Goal: Task Accomplishment & Management: Use online tool/utility

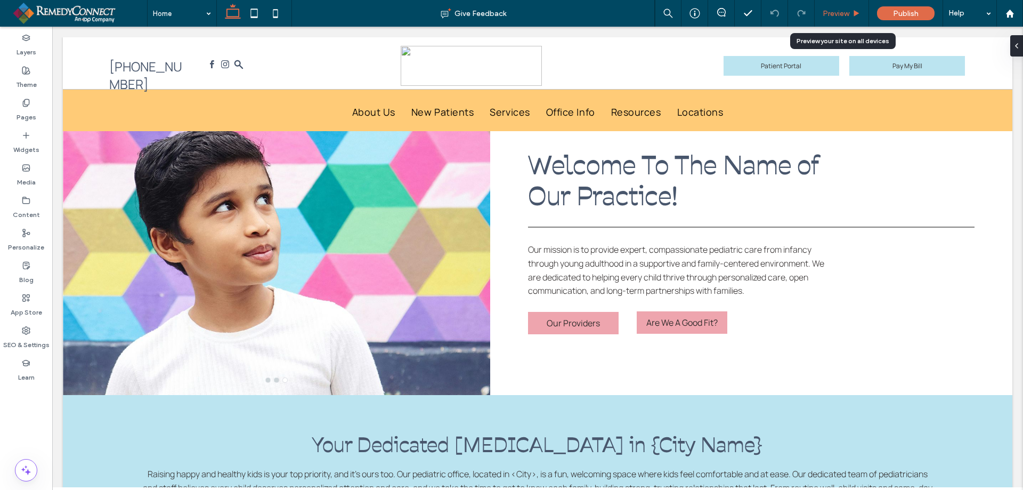
click at [848, 12] on span "Preview" at bounding box center [836, 13] width 27 height 9
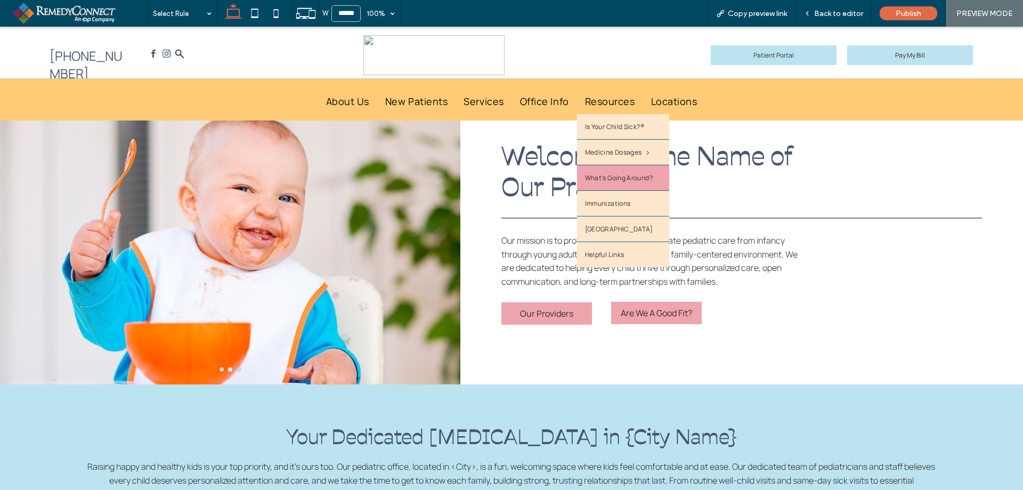
click at [633, 180] on span "What's Going Around?" at bounding box center [619, 177] width 68 height 9
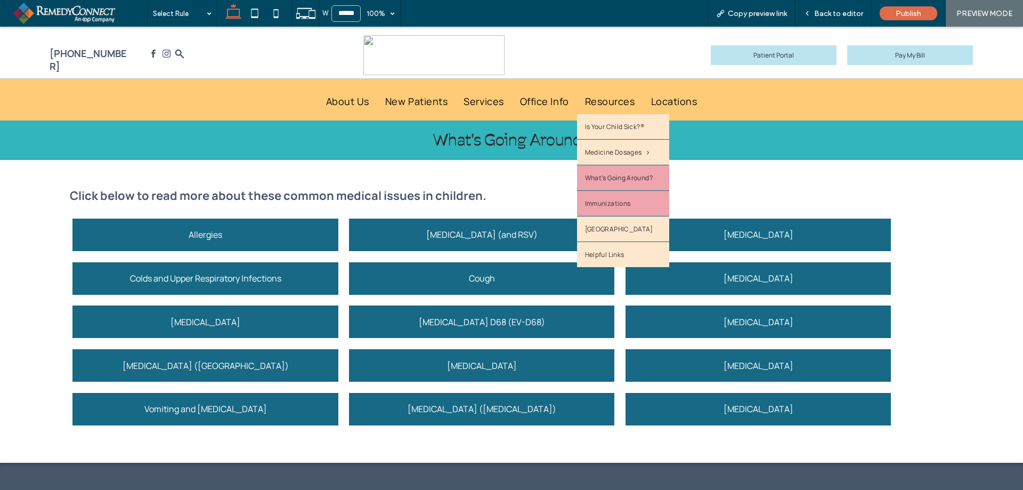
click at [601, 194] on link "Immunizations" at bounding box center [623, 203] width 92 height 25
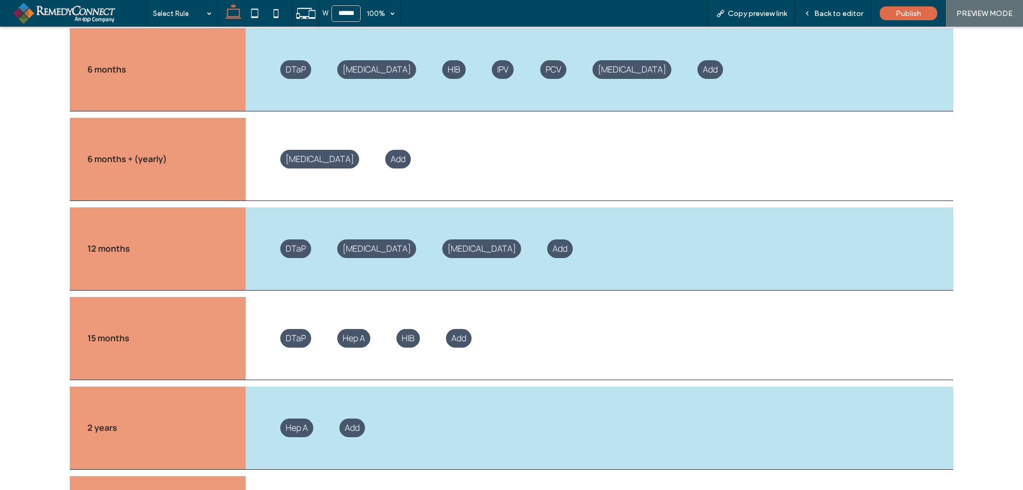
scroll to position [505, 0]
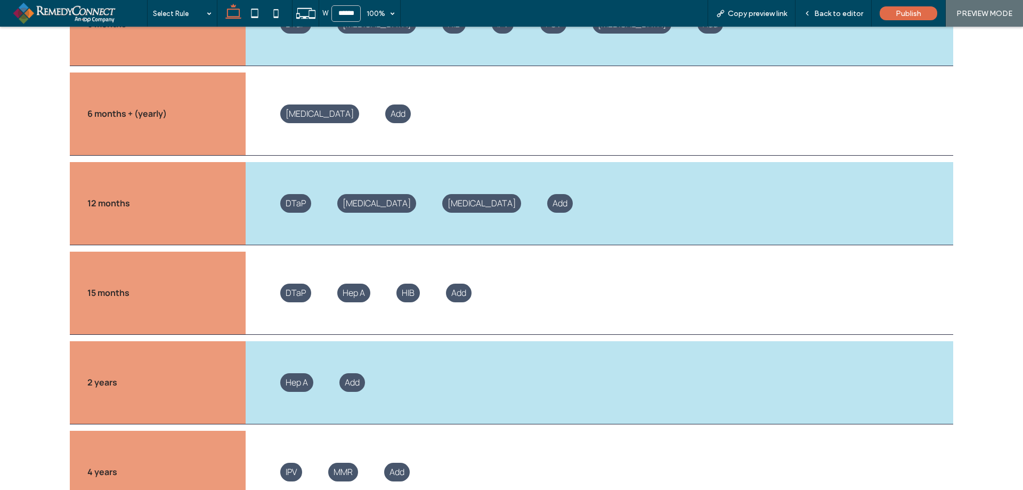
click at [296, 381] on span "Hep A" at bounding box center [297, 382] width 22 height 12
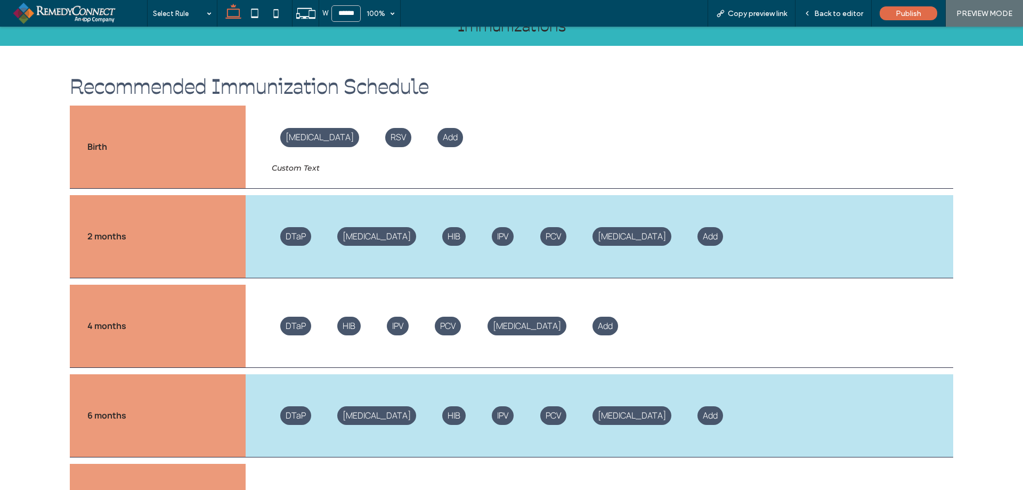
scroll to position [0, 0]
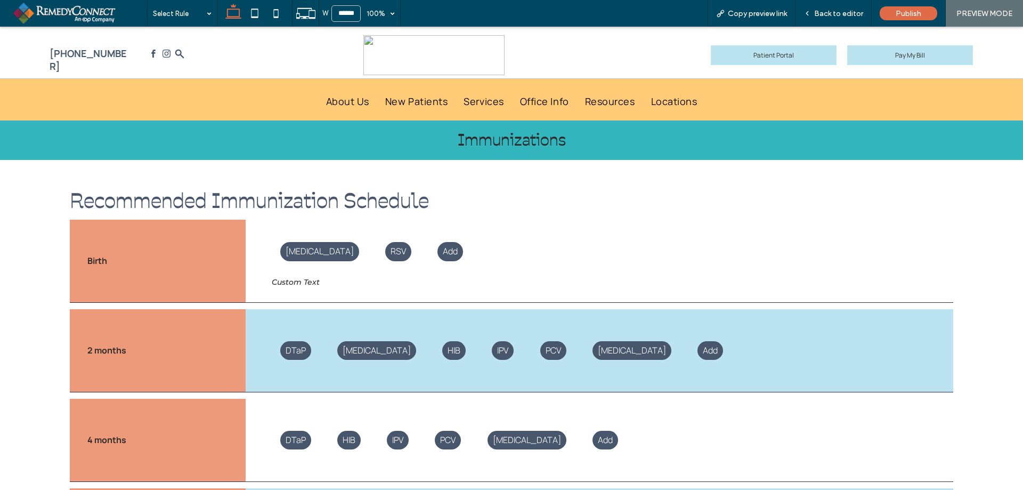
drag, startPoint x: 1023, startPoint y: 184, endPoint x: 1008, endPoint y: 48, distance: 136.7
click at [829, 11] on span "Back to editor" at bounding box center [838, 13] width 49 height 9
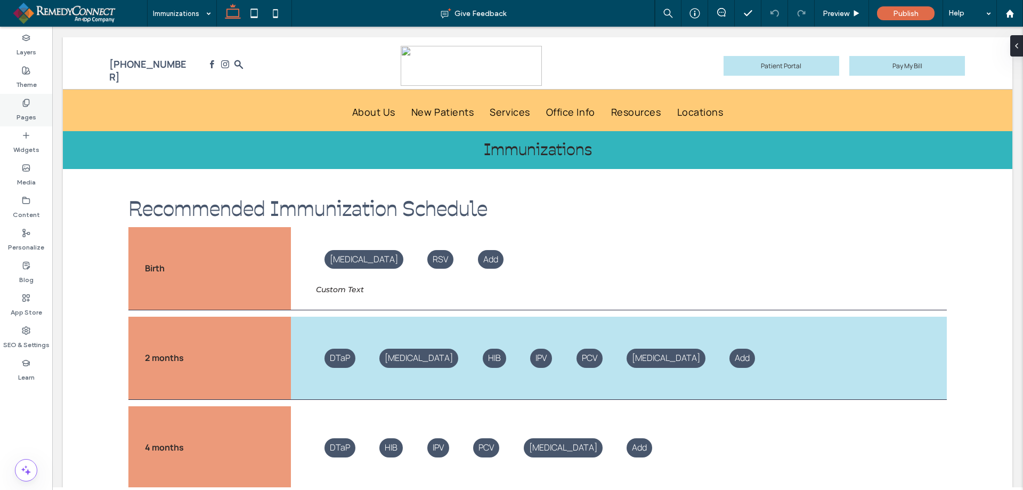
click at [23, 111] on label "Pages" at bounding box center [27, 114] width 20 height 15
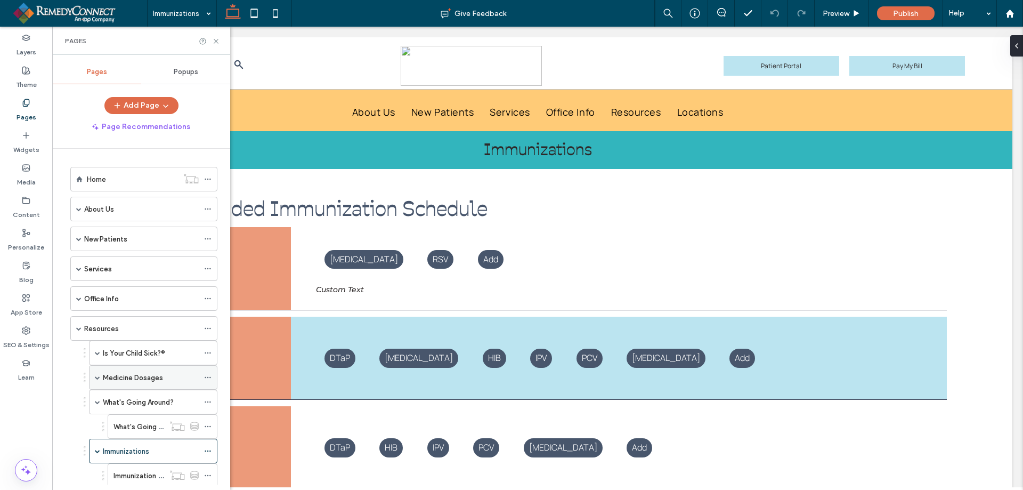
click at [126, 382] on label "Medicine Dosages" at bounding box center [133, 377] width 60 height 19
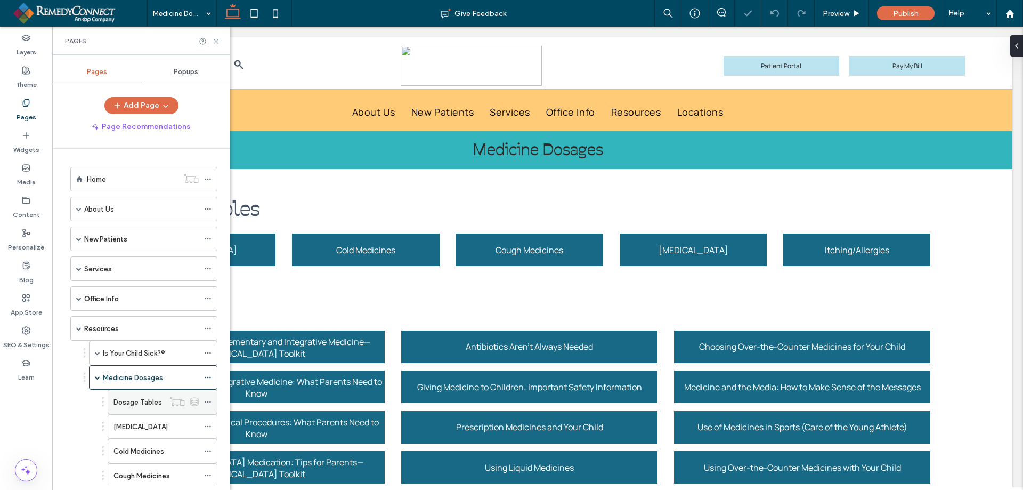
click at [148, 401] on label "Dosage Tables" at bounding box center [138, 402] width 48 height 19
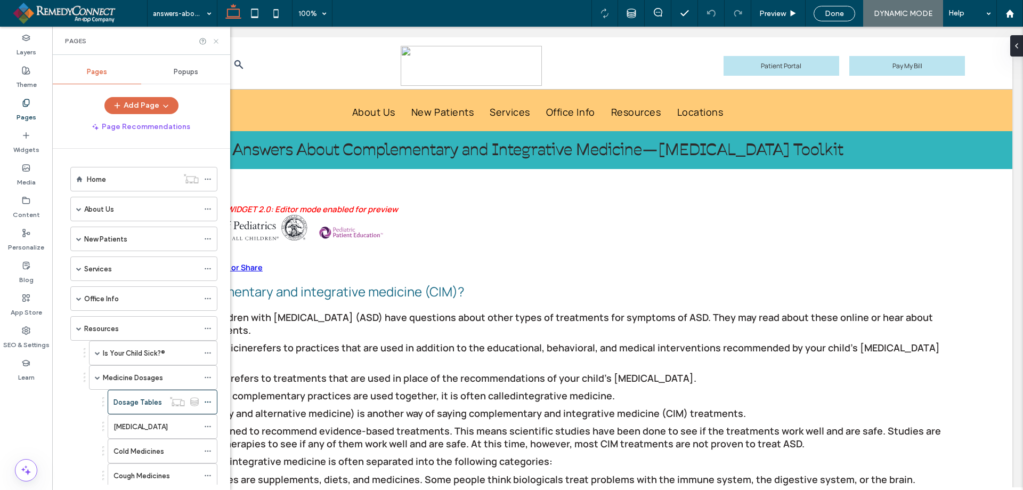
click at [216, 45] on icon at bounding box center [216, 41] width 8 height 8
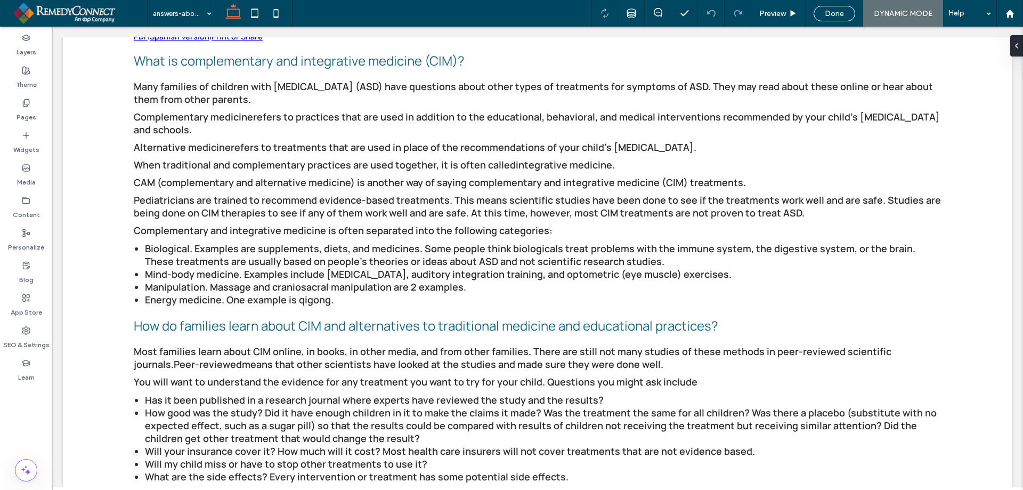
scroll to position [216, 0]
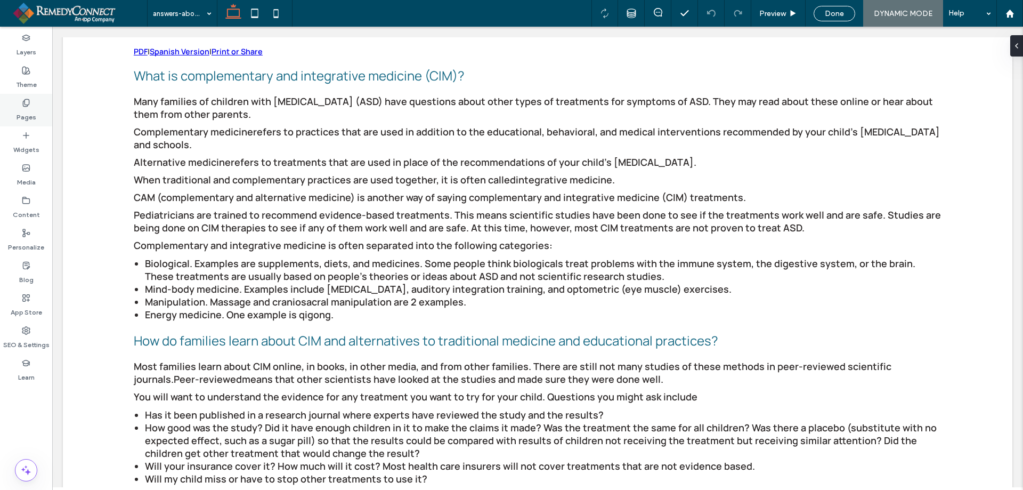
drag, startPoint x: 32, startPoint y: 107, endPoint x: 200, endPoint y: 163, distance: 177.6
click at [32, 107] on div "Pages" at bounding box center [26, 110] width 52 height 33
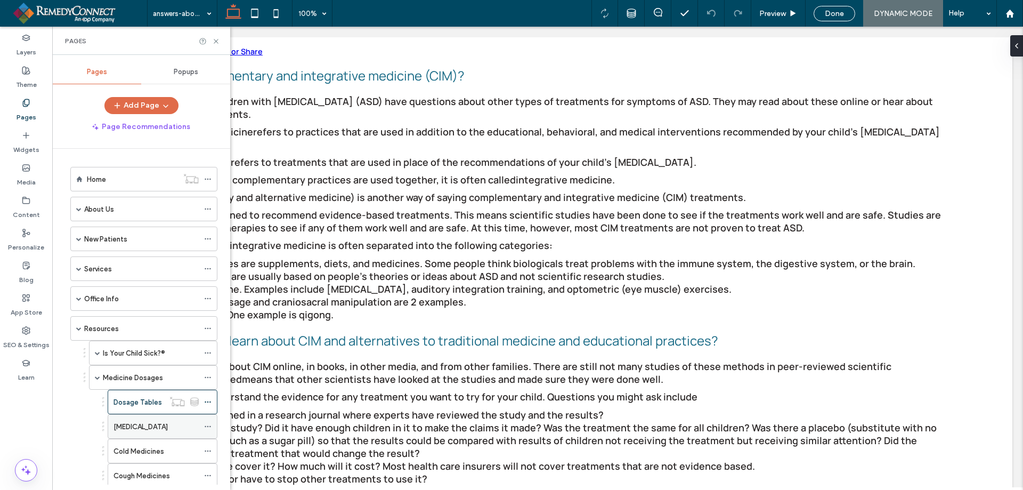
click at [155, 425] on label "[MEDICAL_DATA]" at bounding box center [141, 426] width 54 height 19
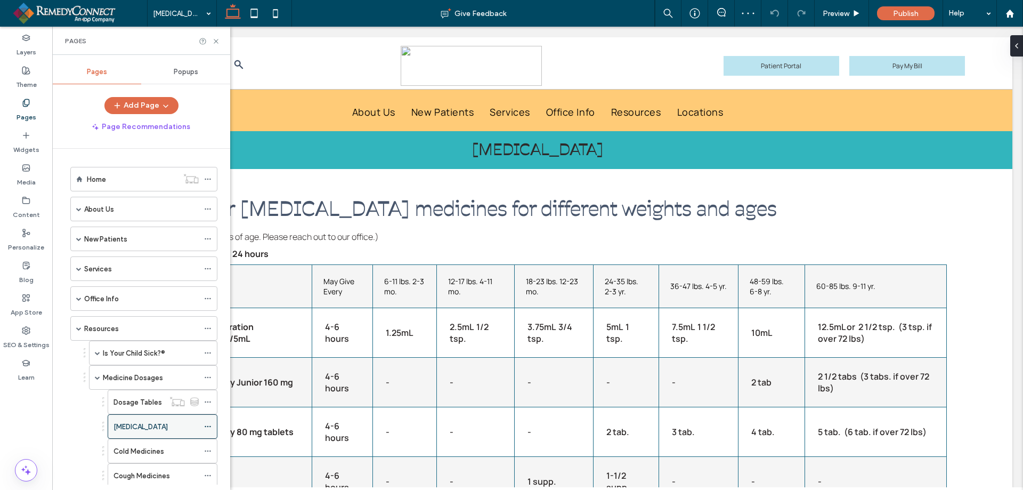
click at [207, 427] on icon at bounding box center [207, 426] width 7 height 7
click at [552, 332] on td "3.75mL 3/4 tsp." at bounding box center [553, 333] width 79 height 50
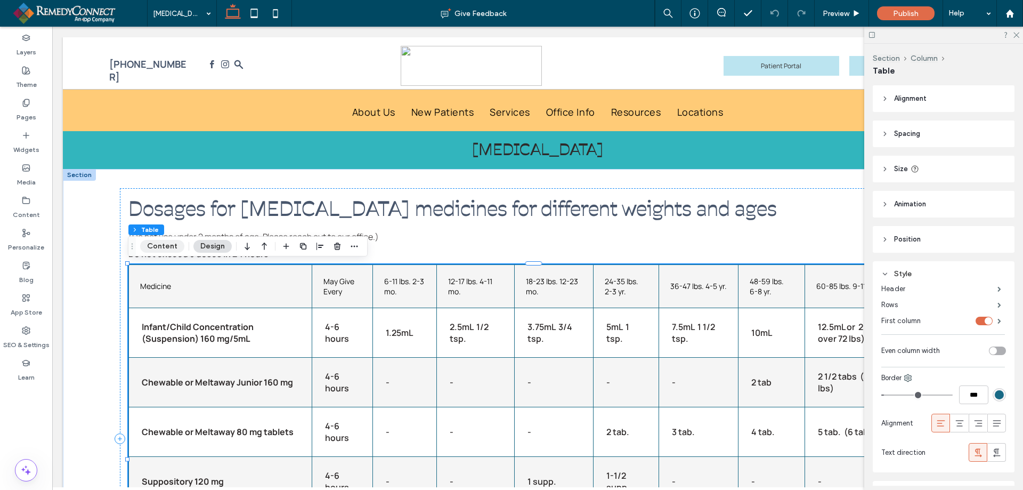
click at [159, 250] on button "Content" at bounding box center [162, 246] width 44 height 13
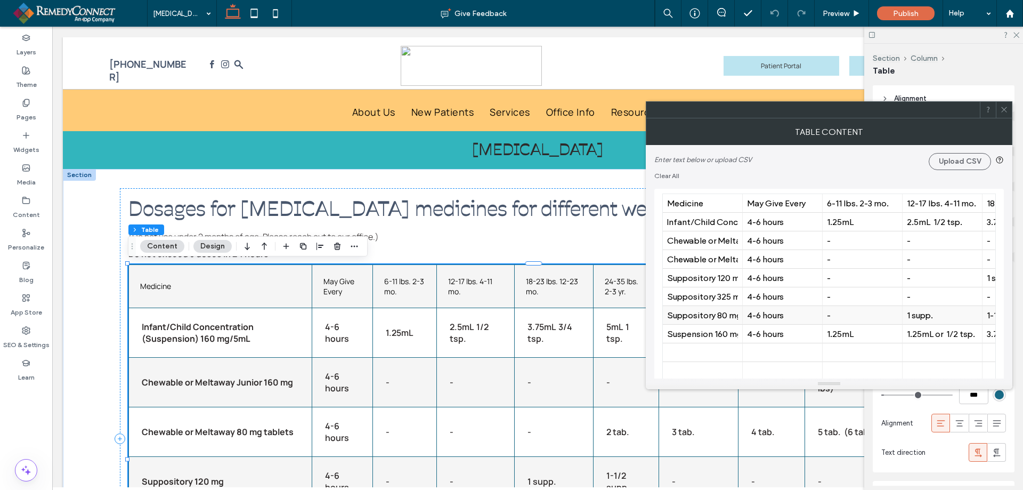
click at [699, 318] on div "Suppository 80 mg" at bounding box center [702, 315] width 71 height 10
click at [695, 318] on div "Suppository 80 mg" at bounding box center [702, 315] width 71 height 10
click at [684, 316] on div "Suppository 80 mg" at bounding box center [702, 315] width 71 height 10
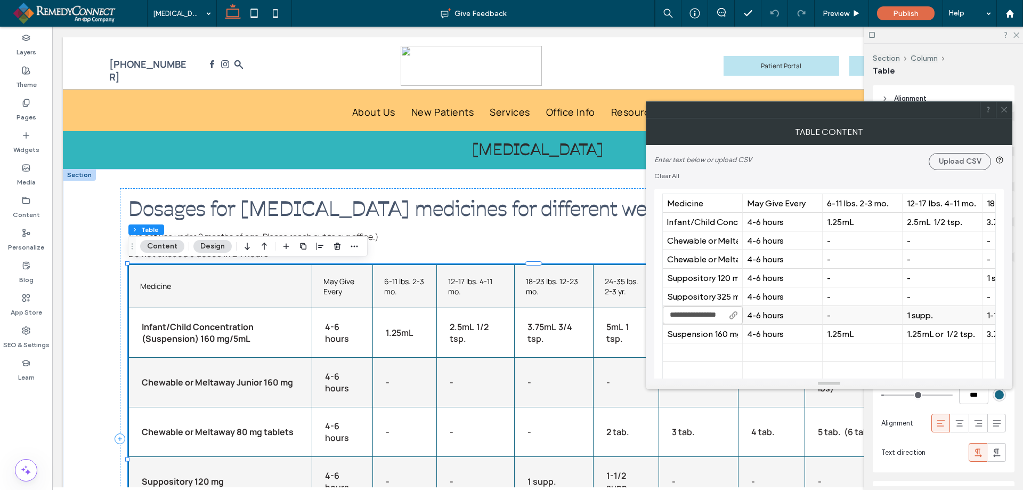
click at [684, 316] on input "**********" at bounding box center [703, 315] width 80 height 18
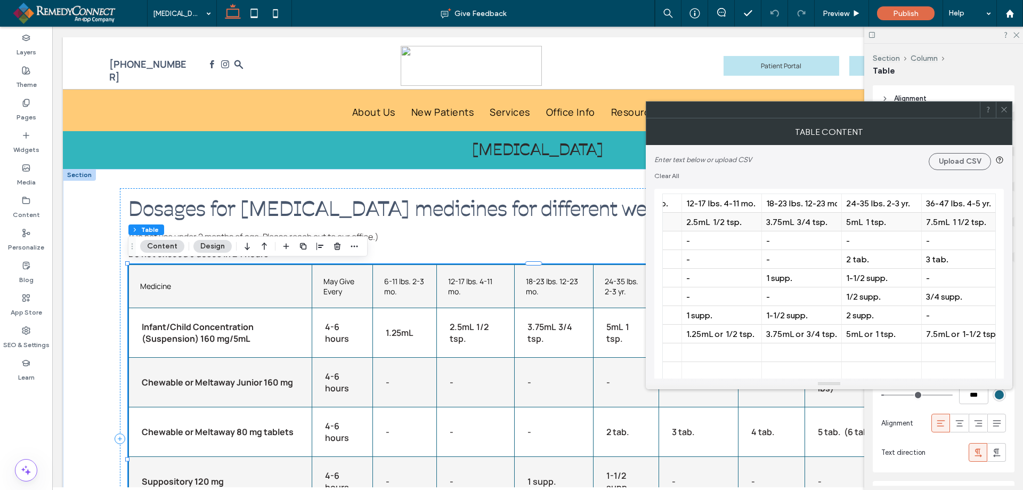
click at [885, 224] on div "5mL 1 tsp." at bounding box center [881, 222] width 71 height 10
click at [880, 224] on div "5mL 1 tsp." at bounding box center [881, 222] width 71 height 10
click at [880, 222] on input "**********" at bounding box center [882, 222] width 80 height 18
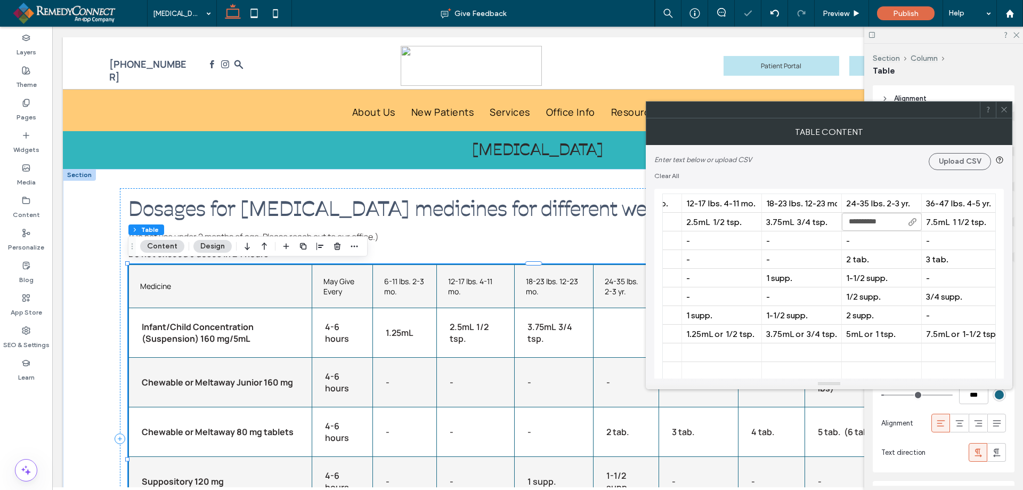
type input "**********"
click at [1004, 111] on icon at bounding box center [1004, 110] width 8 height 8
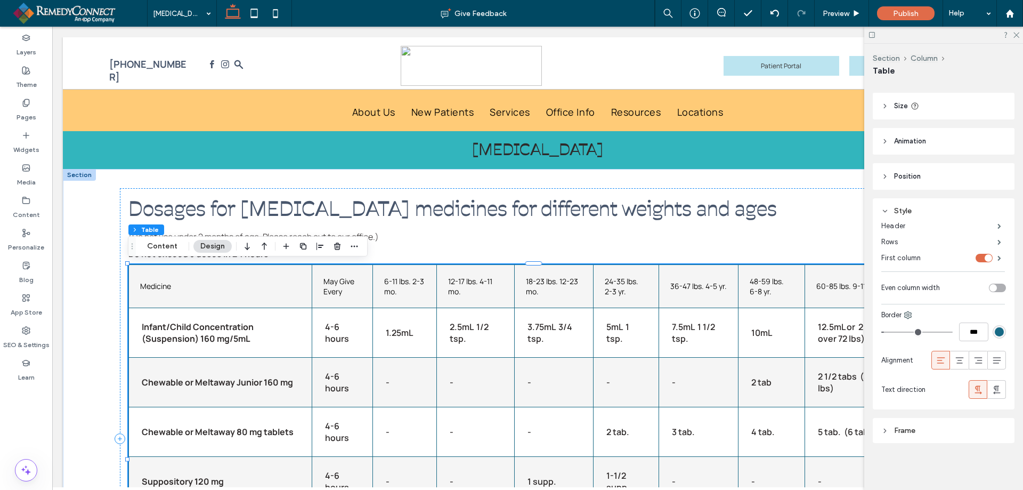
scroll to position [0, 0]
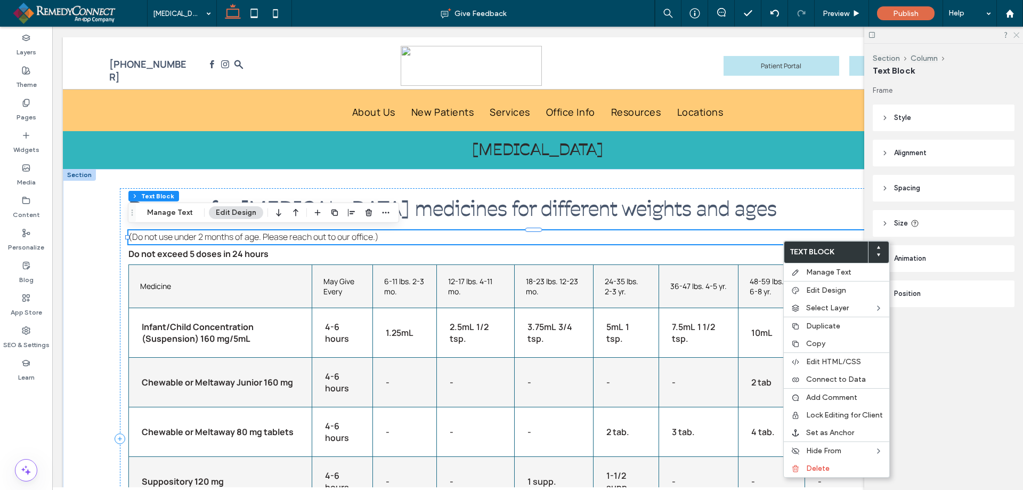
click at [1016, 37] on icon at bounding box center [1016, 34] width 7 height 7
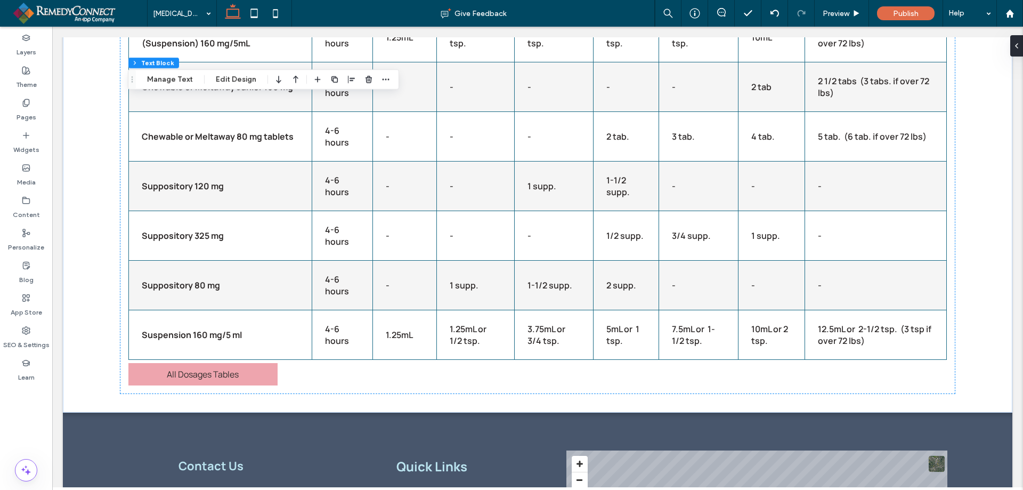
scroll to position [296, 0]
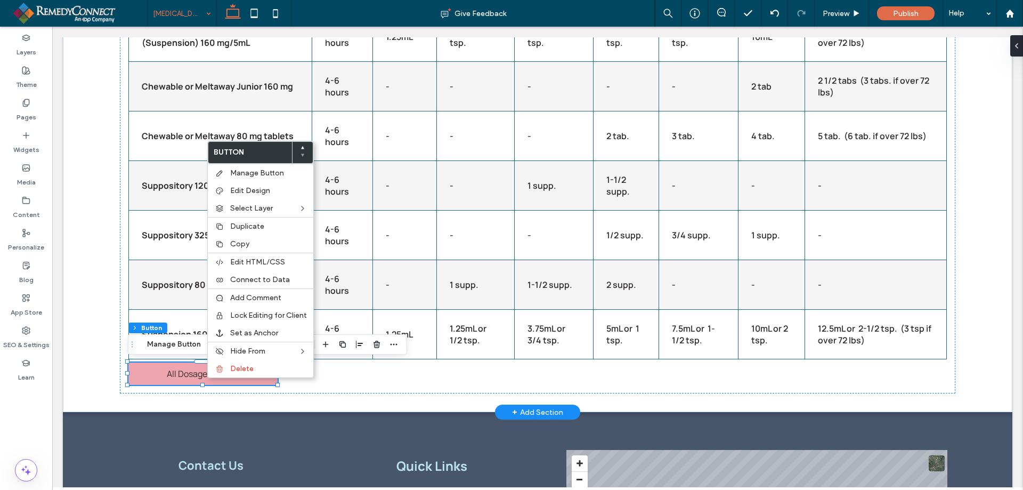
drag, startPoint x: 76, startPoint y: 127, endPoint x: 84, endPoint y: 71, distance: 56.6
click at [84, 71] on div "Dosages for [MEDICAL_DATA] medicines for different weights and ages (Do not use…" at bounding box center [538, 142] width 950 height 539
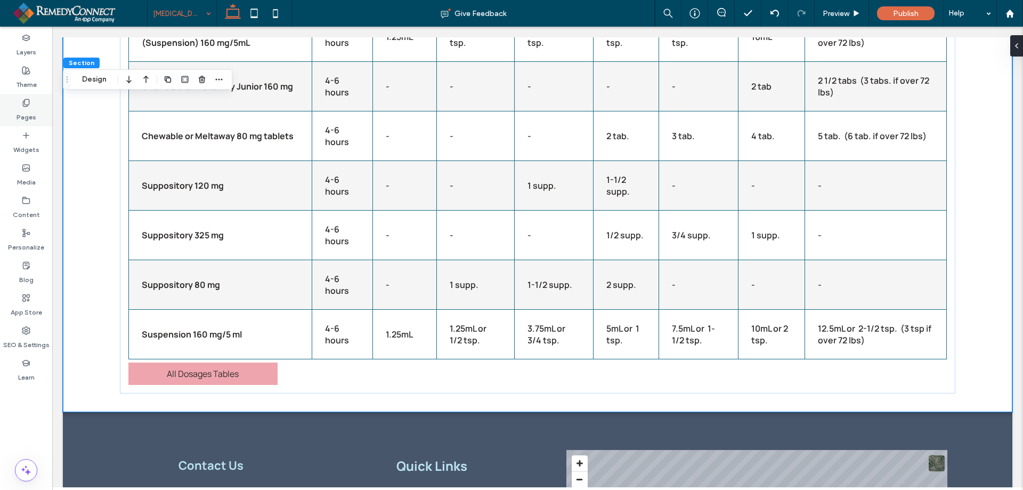
click at [30, 110] on label "Pages" at bounding box center [27, 114] width 20 height 15
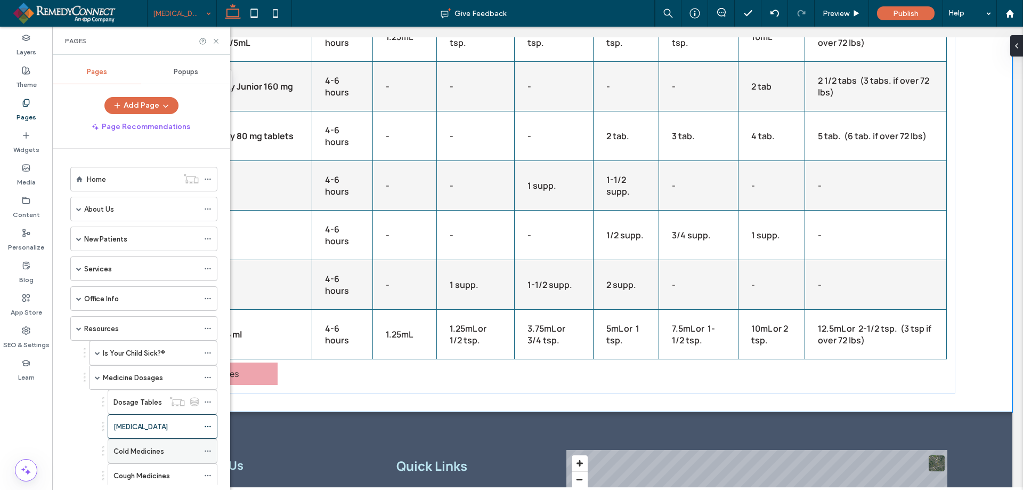
click at [175, 449] on div "Cold Medicines" at bounding box center [156, 451] width 85 height 11
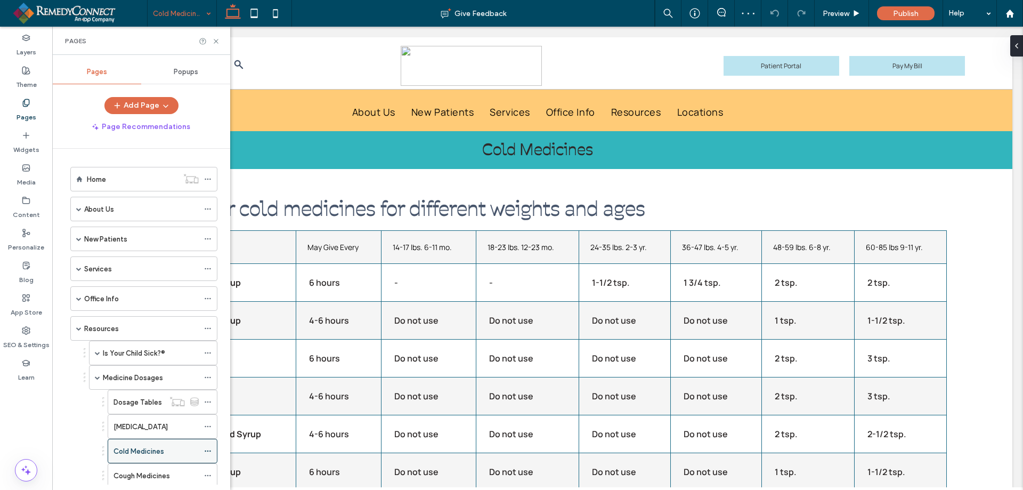
click at [206, 451] on use at bounding box center [208, 451] width 6 height 2
drag, startPoint x: 269, startPoint y: 71, endPoint x: 393, endPoint y: 390, distance: 342.0
click at [393, 390] on td "Do not use" at bounding box center [429, 396] width 94 height 38
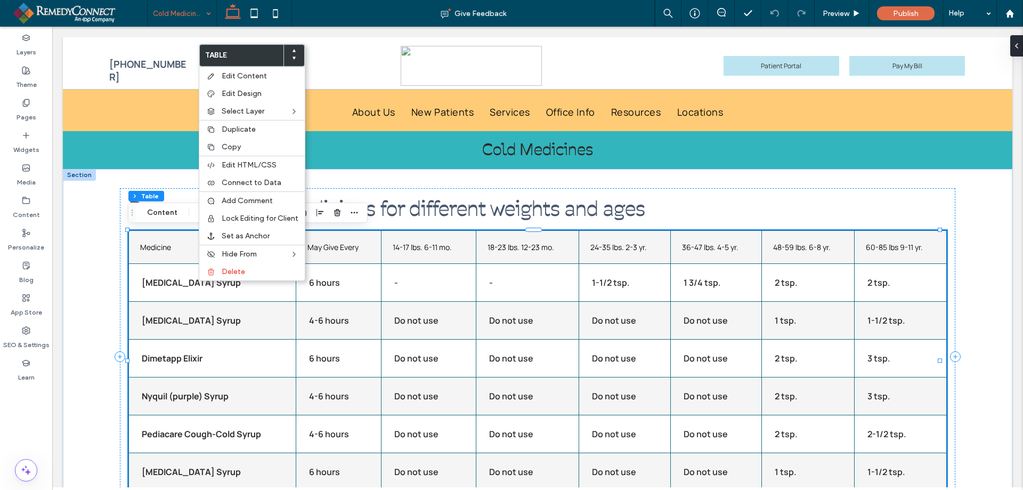
click at [173, 289] on td "[MEDICAL_DATA] Syrup" at bounding box center [211, 283] width 167 height 38
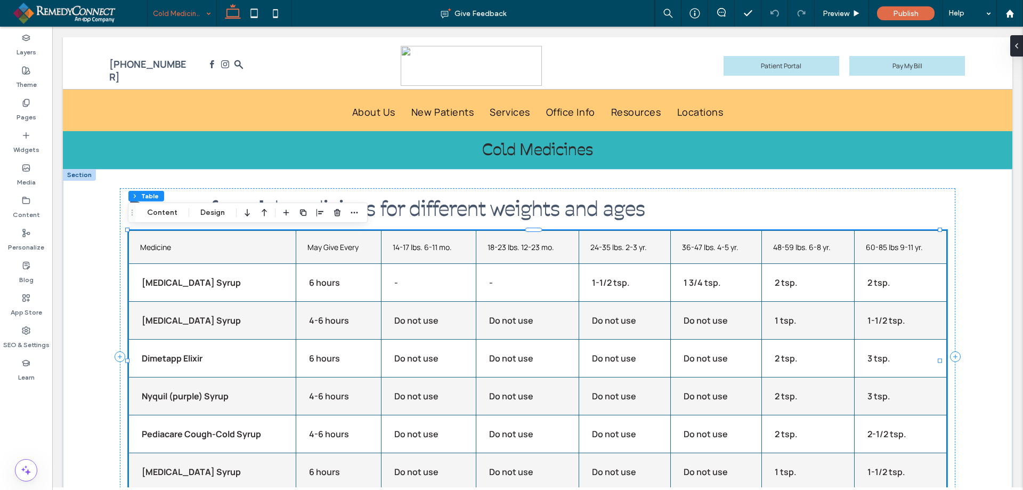
drag, startPoint x: 173, startPoint y: 289, endPoint x: 215, endPoint y: 242, distance: 63.4
click at [173, 289] on td "[MEDICAL_DATA] Syrup" at bounding box center [211, 283] width 167 height 38
drag, startPoint x: 143, startPoint y: 263, endPoint x: 182, endPoint y: 222, distance: 56.6
click at [155, 206] on button "Content" at bounding box center [162, 212] width 44 height 13
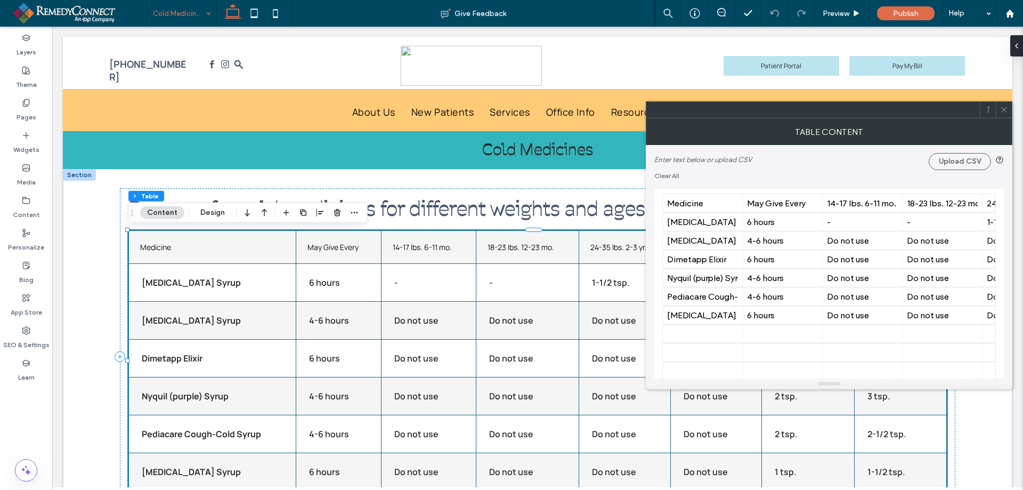
drag, startPoint x: 841, startPoint y: 158, endPoint x: 701, endPoint y: 357, distance: 242.9
click at [701, 357] on div at bounding box center [702, 352] width 71 height 19
click at [1002, 109] on icon at bounding box center [1004, 110] width 8 height 8
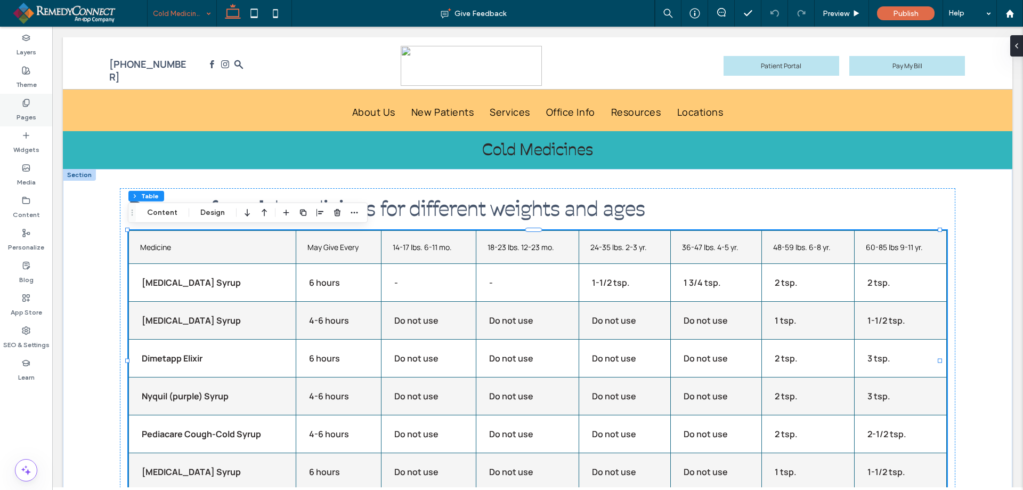
click at [34, 103] on div "Pages" at bounding box center [26, 110] width 52 height 33
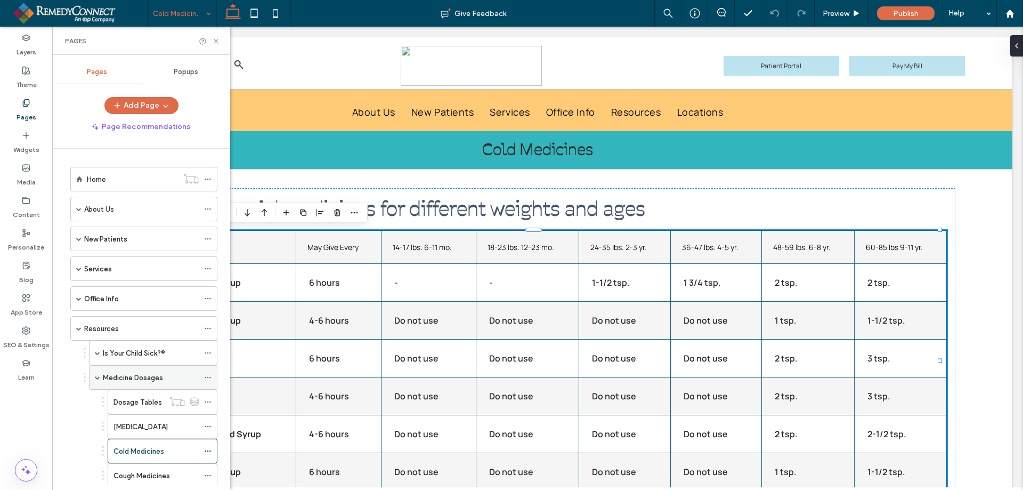
click at [96, 375] on span at bounding box center [97, 377] width 5 height 5
click at [130, 475] on label "Immunization Handouts" at bounding box center [152, 475] width 76 height 19
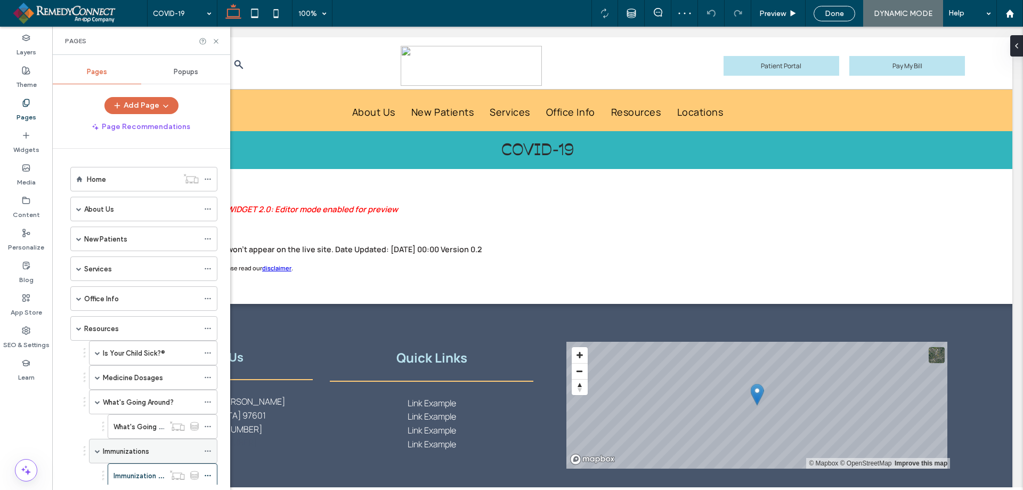
click at [129, 450] on label "Immunizations" at bounding box center [126, 451] width 46 height 19
